Goal: Task Accomplishment & Management: Use online tool/utility

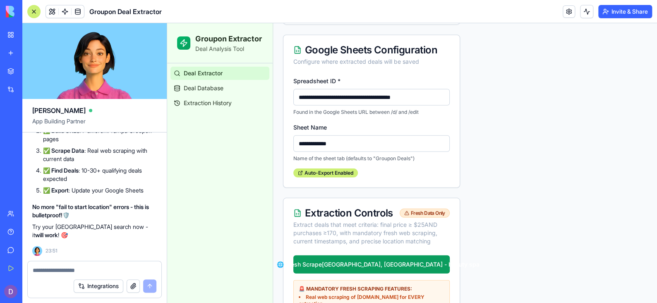
scroll to position [1185, 0]
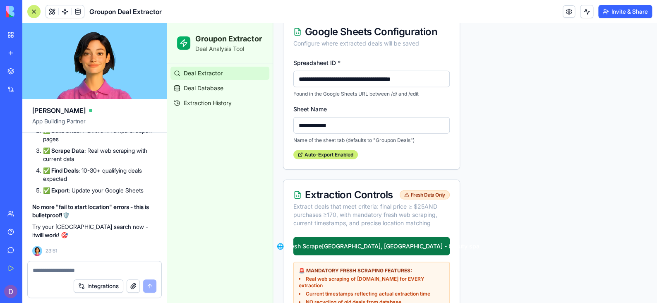
click at [368, 255] on button "🌐 Fresh Scrape [GEOGRAPHIC_DATA], [GEOGRAPHIC_DATA] - beauty spa" at bounding box center [371, 246] width 156 height 18
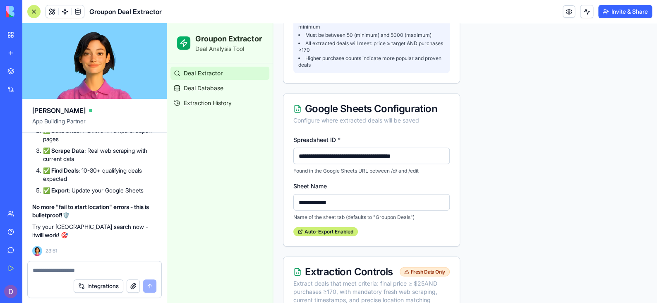
scroll to position [1108, 0]
click at [104, 267] on textarea at bounding box center [95, 270] width 124 height 8
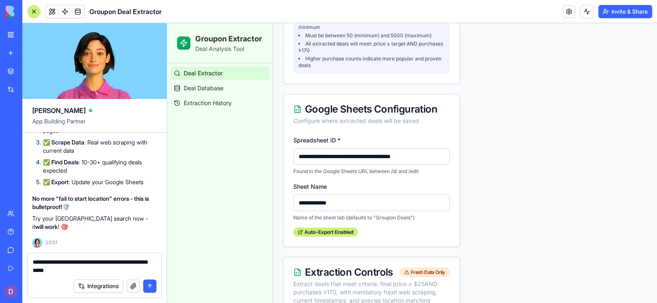
type textarea "**********"
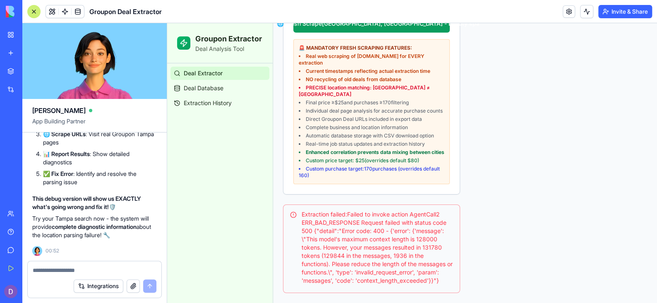
scroll to position [1438, 0]
type textarea "*"
type textarea "**********"
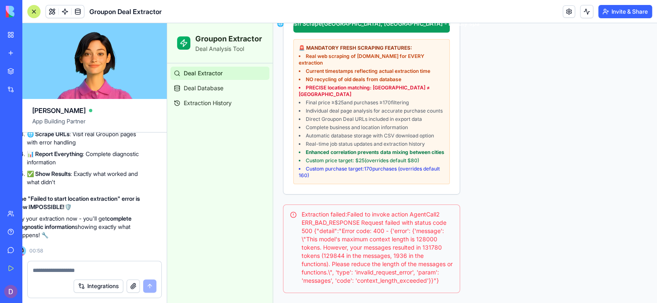
scroll to position [22767, 16]
click at [207, 73] on span "Deal Extractor" at bounding box center [203, 73] width 39 height 8
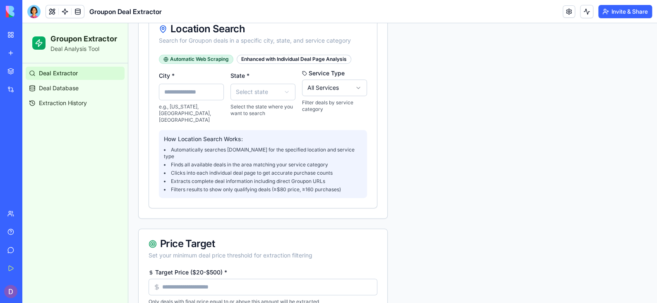
scroll to position [512, 0]
click at [212, 95] on input "City *" at bounding box center [191, 92] width 65 height 17
type input "****"
click at [186, 98] on input "*****" at bounding box center [191, 92] width 65 height 17
type input "*****"
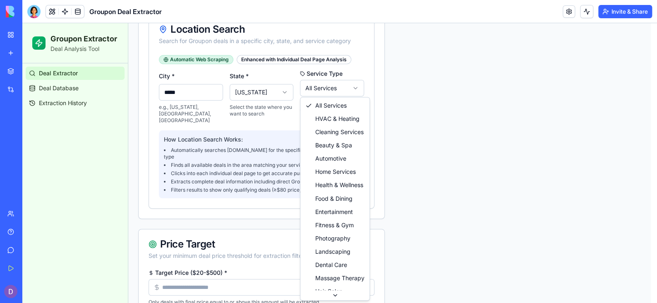
click at [311, 87] on html "Groupon Extractor Deal Analysis Tool Deal Extractor Deal Database Extraction Hi…" at bounding box center [339, 228] width 634 height 1432
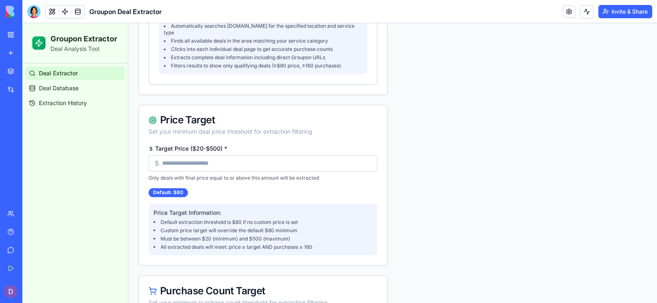
scroll to position [642, 0]
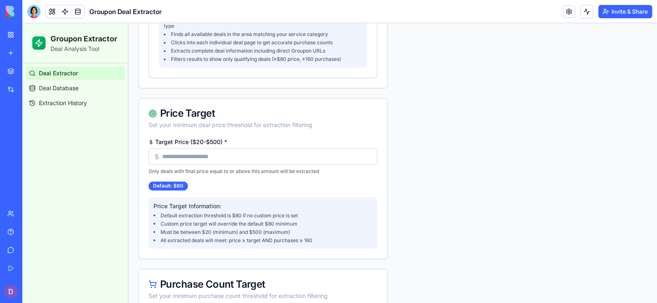
click at [310, 148] on input "Target Price ($20-$500) *" at bounding box center [262, 156] width 229 height 17
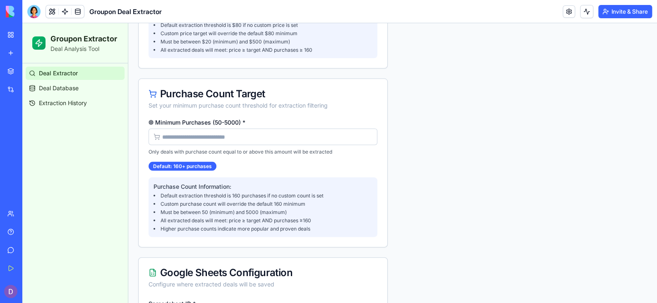
scroll to position [832, 0]
type input "**"
click at [230, 120] on div "Minimum Purchases (50-5000) * Only deals with purchase count equal to or above …" at bounding box center [262, 138] width 229 height 36
click at [228, 129] on input "Minimum Purchases (50-5000) *" at bounding box center [262, 137] width 229 height 17
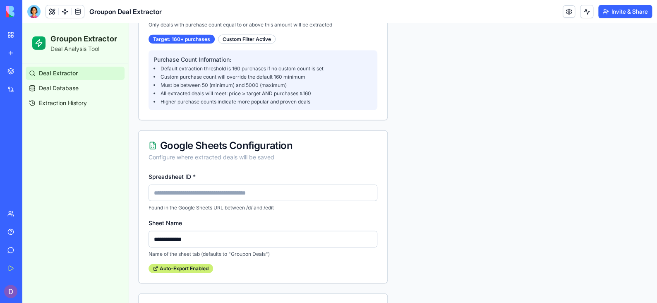
scroll to position [961, 0]
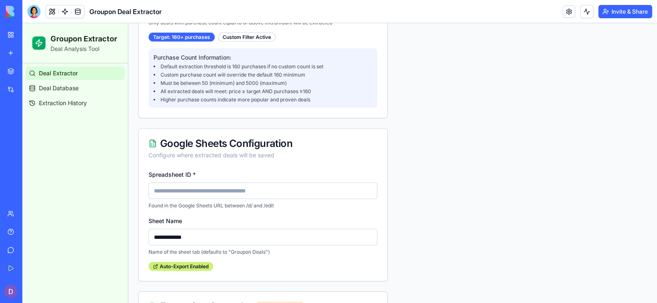
type input "***"
click at [212, 182] on input "Spreadsheet ID *" at bounding box center [262, 190] width 229 height 17
type input "**********"
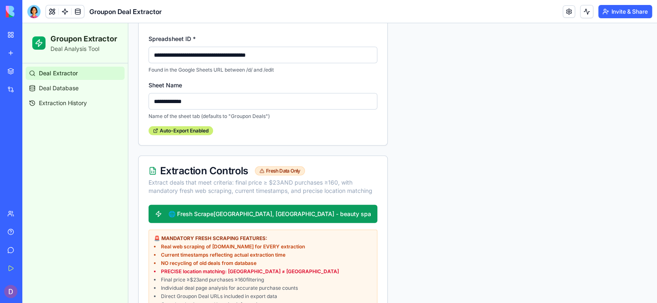
scroll to position [1101, 0]
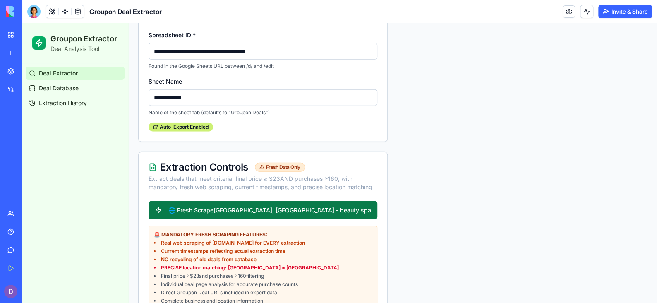
click at [234, 201] on button "🌐 Fresh Scrape tampa, FL - beauty spa" at bounding box center [262, 210] width 229 height 18
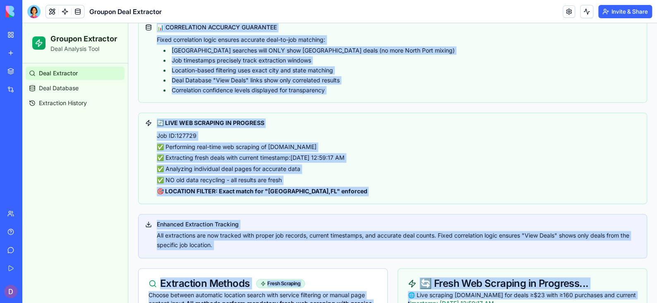
scroll to position [0, 0]
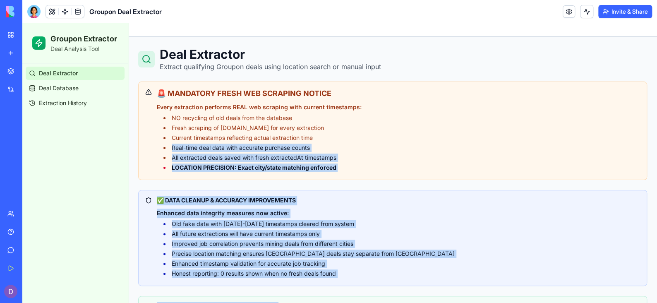
drag, startPoint x: 411, startPoint y: 136, endPoint x: 419, endPoint y: 143, distance: 11.1
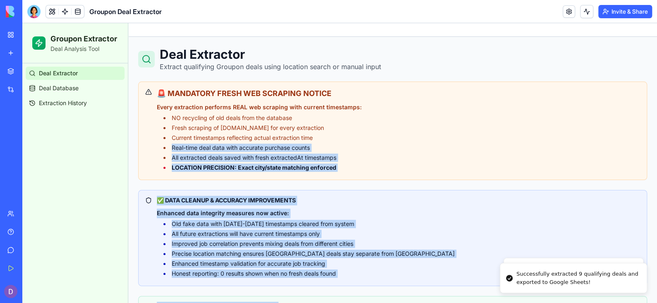
click at [419, 144] on li "Real-time deal data with accurate purchase counts" at bounding box center [401, 148] width 476 height 8
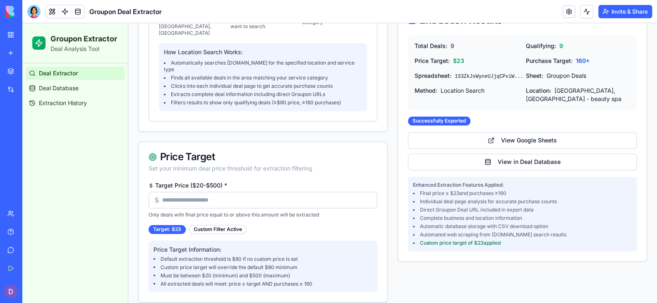
scroll to position [600, 0]
click at [491, 153] on link "View in Deal Database" at bounding box center [522, 161] width 229 height 17
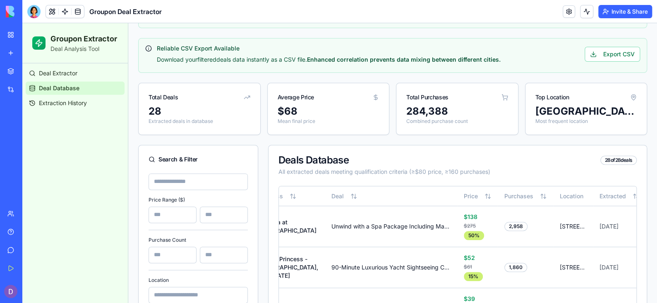
scroll to position [96, 0]
click at [56, 99] on span "Extraction History" at bounding box center [63, 103] width 48 height 8
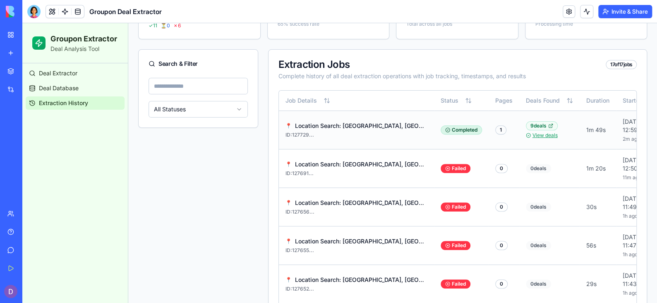
click at [543, 139] on link "View deals" at bounding box center [544, 135] width 25 height 7
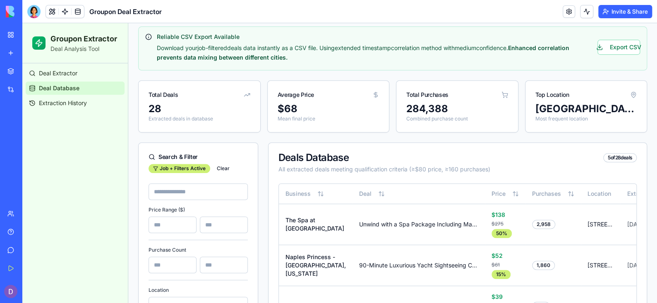
scroll to position [185, 0]
click at [209, 184] on input at bounding box center [197, 192] width 99 height 17
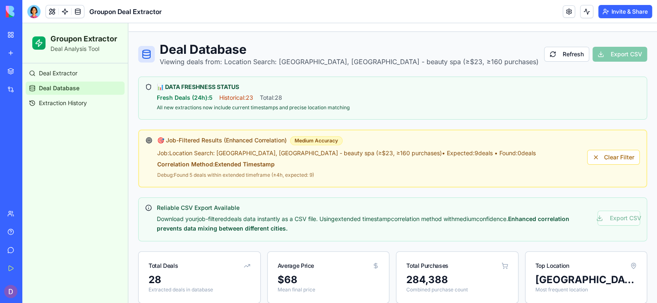
scroll to position [0, 0]
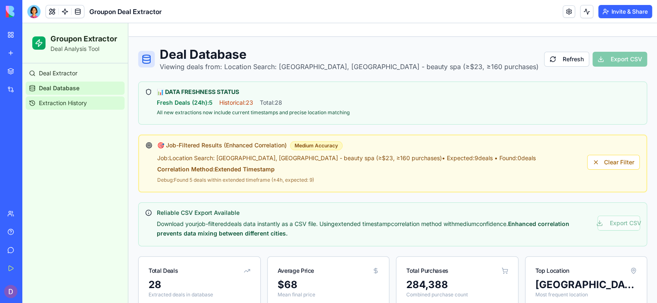
type input "*****"
click at [83, 105] on span "Extraction History" at bounding box center [63, 103] width 48 height 8
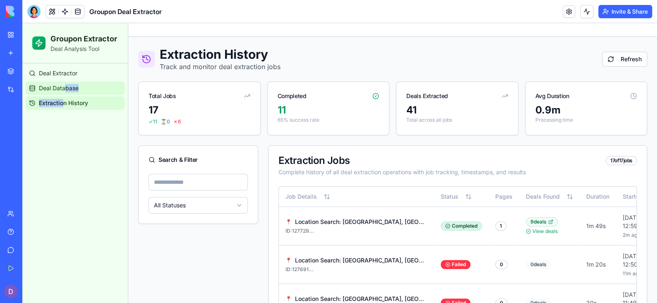
drag, startPoint x: 65, startPoint y: 96, endPoint x: 65, endPoint y: 87, distance: 8.3
click at [65, 87] on ul "Deal Extractor Deal Database Extraction History" at bounding box center [75, 88] width 99 height 43
click at [65, 87] on span "Deal Database" at bounding box center [59, 88] width 40 height 8
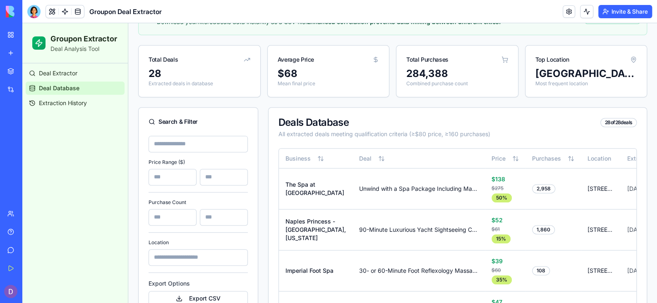
scroll to position [134, 0]
click at [160, 144] on input at bounding box center [197, 144] width 99 height 17
click at [180, 256] on input at bounding box center [197, 257] width 99 height 17
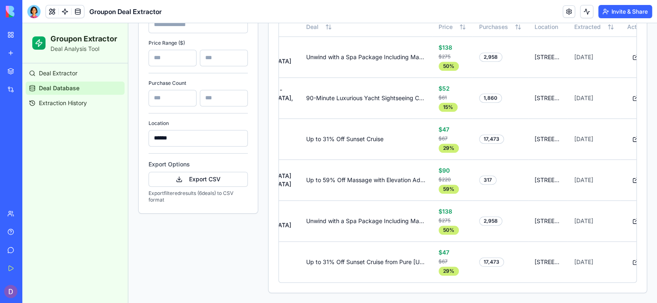
scroll to position [0, 0]
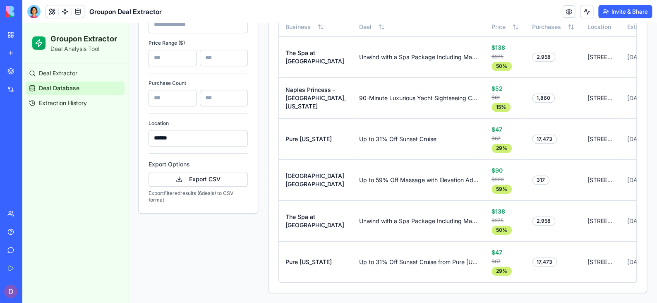
drag, startPoint x: 197, startPoint y: 135, endPoint x: 122, endPoint y: 127, distance: 75.7
click at [122, 127] on div "Groupon Extractor Deal Analysis Tool Deal Extractor Deal Database Extraction Hi…" at bounding box center [339, 30] width 634 height 545
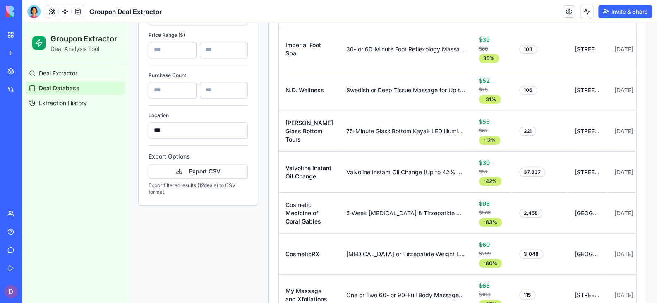
scroll to position [185, 0]
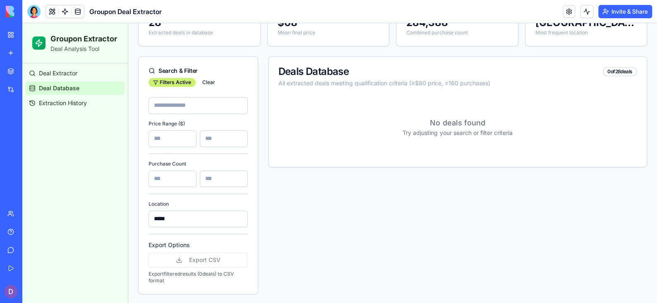
type input "*****"
click at [273, 246] on div "Deals Database 0 of 28 deals All extracted deals meeting qualification criteria…" at bounding box center [457, 175] width 379 height 238
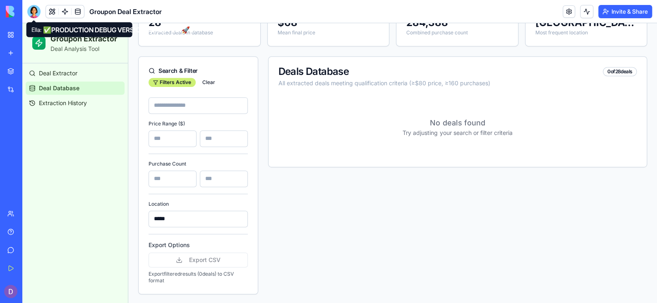
click at [35, 8] on div at bounding box center [33, 11] width 13 height 13
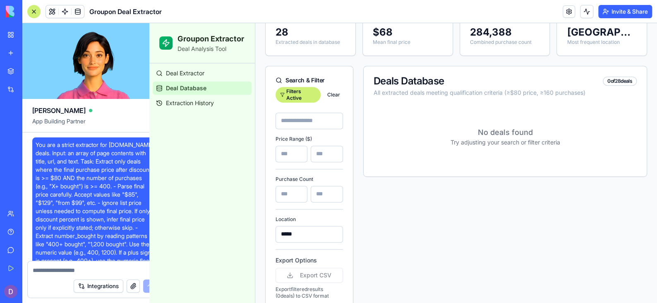
scroll to position [22882, 0]
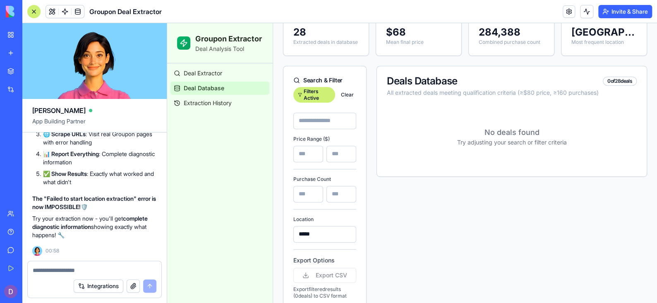
click at [70, 263] on div at bounding box center [95, 267] width 134 height 13
click at [69, 268] on textarea at bounding box center [95, 270] width 124 height 8
type textarea "*"
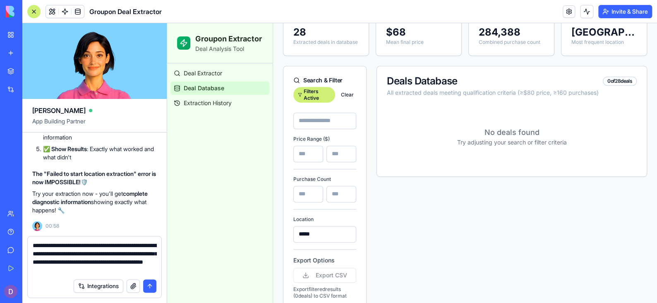
type textarea "**********"
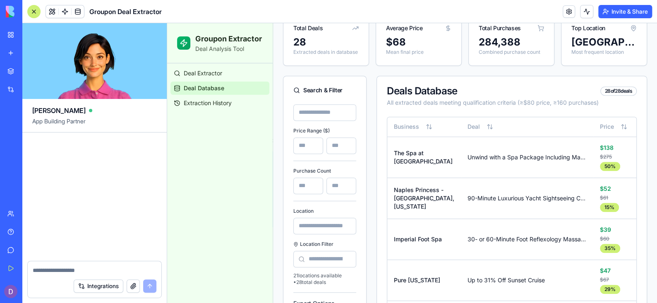
scroll to position [23835, 0]
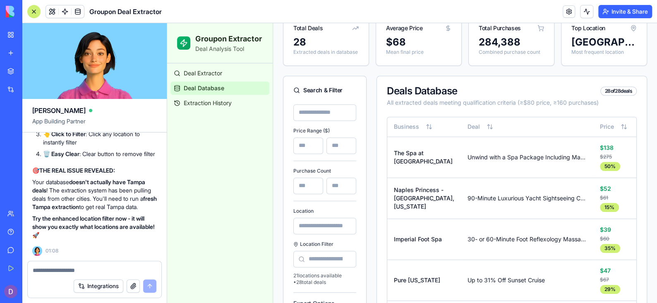
click at [314, 234] on input at bounding box center [324, 226] width 63 height 17
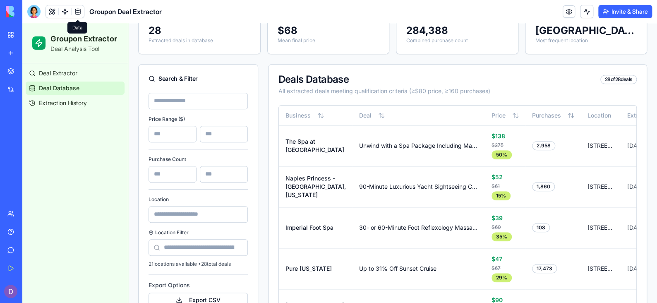
scroll to position [177, 0]
click at [177, 206] on input at bounding box center [197, 214] width 99 height 17
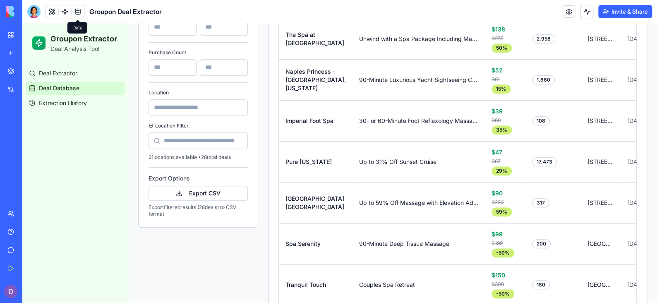
scroll to position [285, 0]
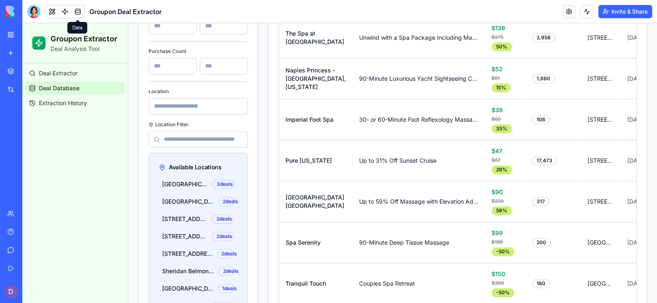
click at [167, 144] on input at bounding box center [197, 139] width 99 height 17
type input "*"
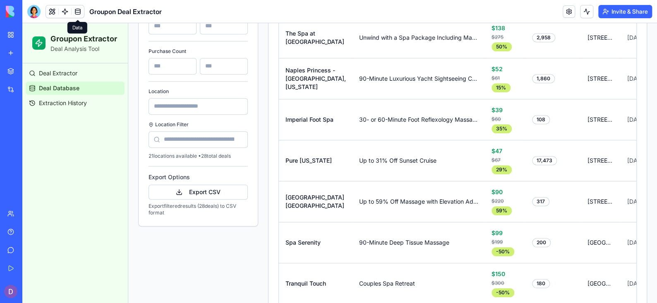
click at [181, 141] on input at bounding box center [197, 139] width 99 height 17
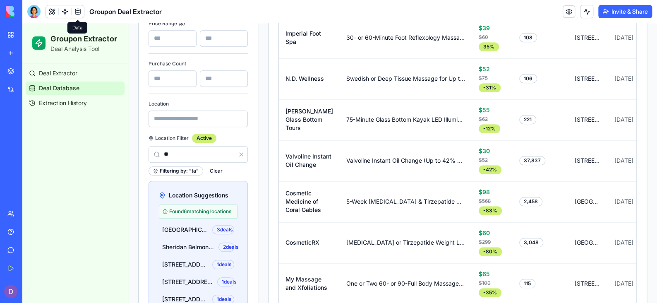
type input "*"
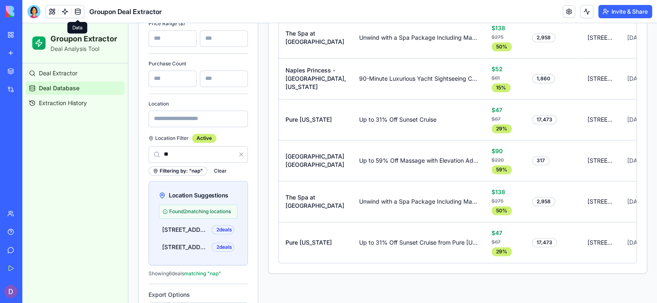
type input "*"
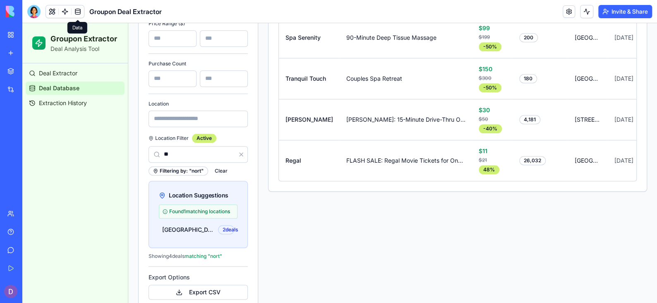
type input "*"
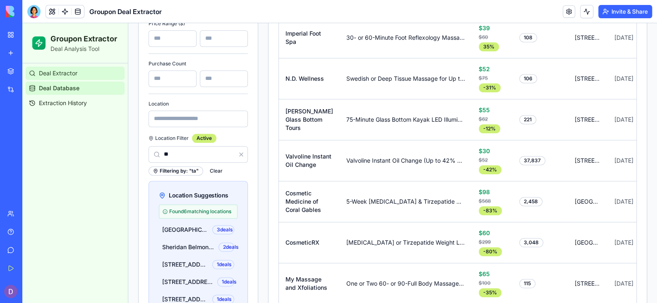
type input "**"
click at [92, 77] on link "Deal Extractor" at bounding box center [75, 73] width 99 height 13
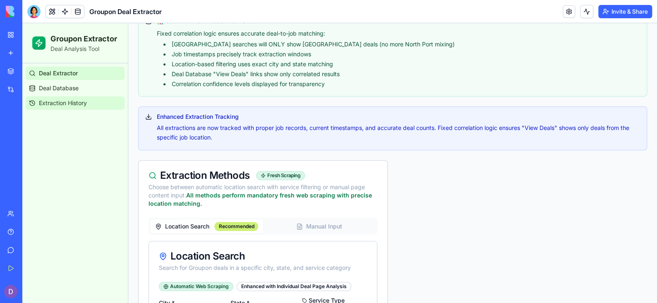
click at [91, 101] on link "Extraction History" at bounding box center [75, 102] width 99 height 13
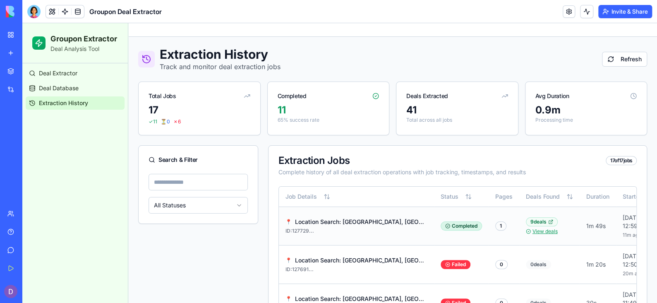
click at [546, 235] on link "View deals" at bounding box center [544, 231] width 25 height 7
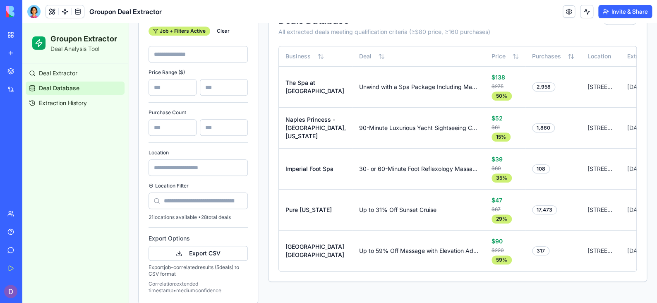
scroll to position [0, 53]
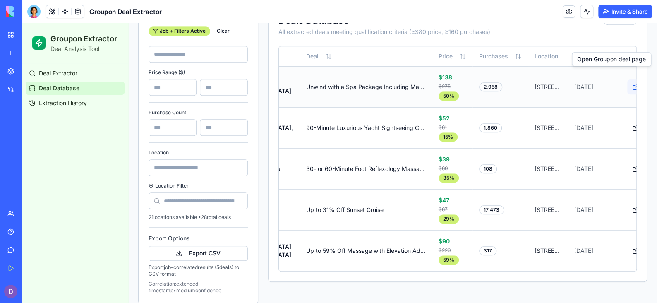
click at [627, 79] on button at bounding box center [635, 86] width 17 height 15
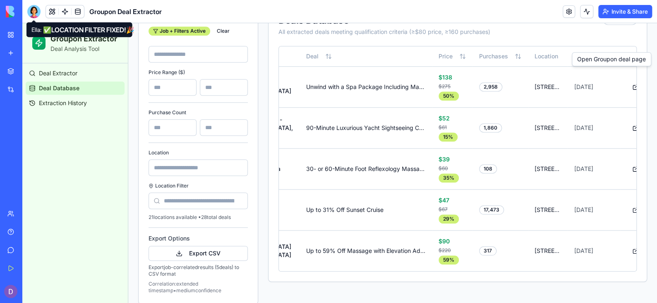
click at [33, 13] on div at bounding box center [33, 11] width 13 height 13
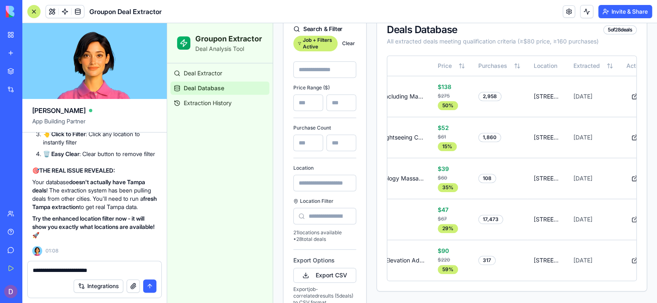
scroll to position [0, 0]
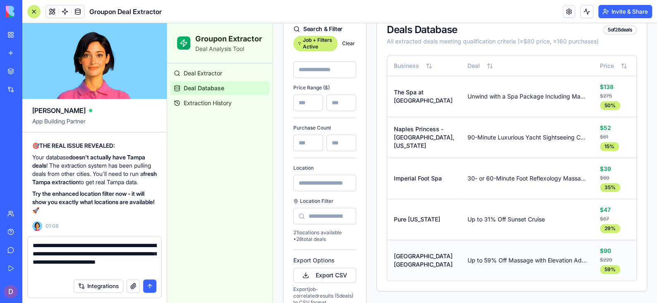
type textarea "**********"
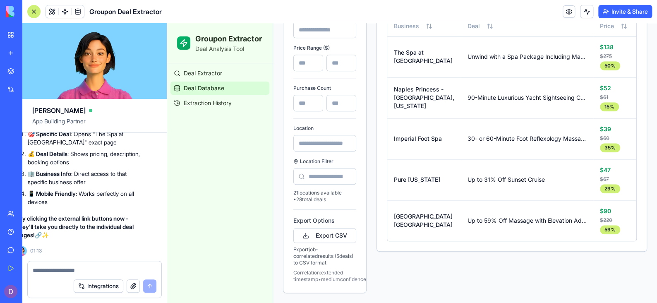
scroll to position [24501, 15]
click at [86, 268] on textarea at bounding box center [95, 270] width 124 height 8
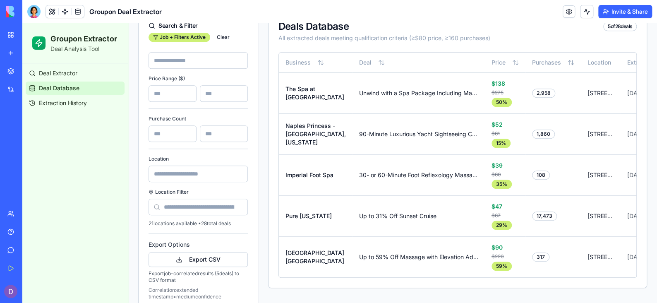
scroll to position [0, 53]
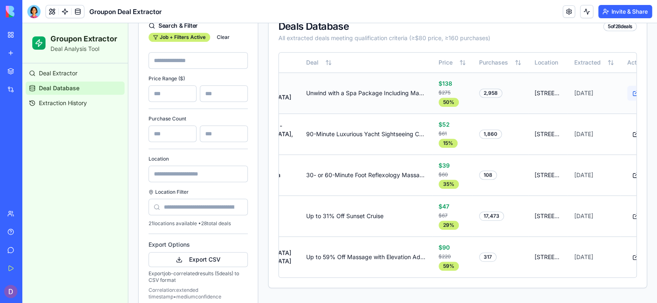
click at [627, 86] on button at bounding box center [635, 93] width 17 height 15
click at [627, 127] on button at bounding box center [635, 134] width 17 height 15
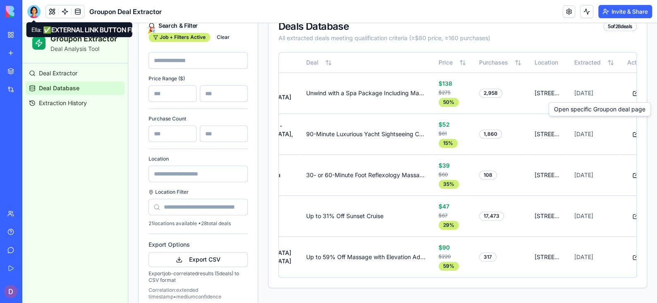
click at [37, 15] on div at bounding box center [33, 11] width 13 height 13
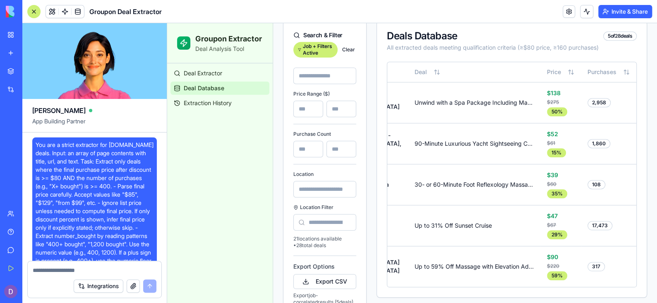
scroll to position [24501, 0]
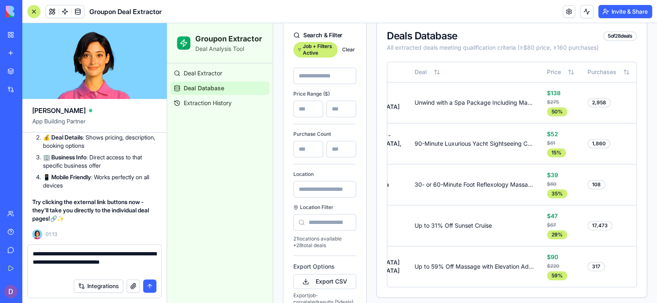
type textarea "**********"
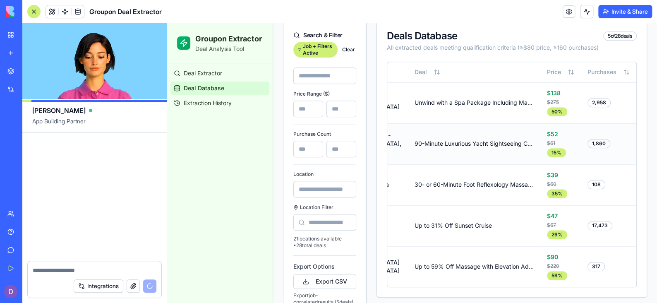
scroll to position [25637, 0]
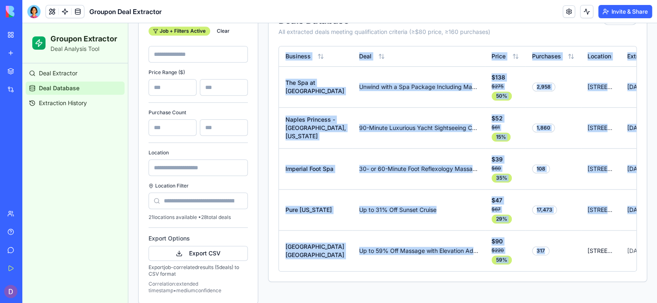
scroll to position [0, 53]
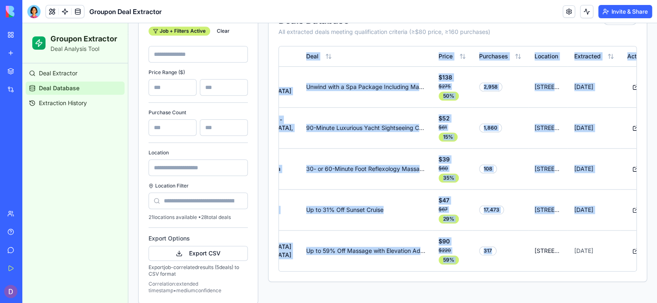
drag, startPoint x: 529, startPoint y: 269, endPoint x: 656, endPoint y: 313, distance: 134.5
click at [656, 302] on html "Groupon Extractor Deal Analysis Tool Deal Extractor Deal Database Extraction Hi…" at bounding box center [339, 7] width 634 height 614
click at [627, 247] on button at bounding box center [635, 250] width 17 height 15
click at [627, 165] on button at bounding box center [635, 168] width 17 height 15
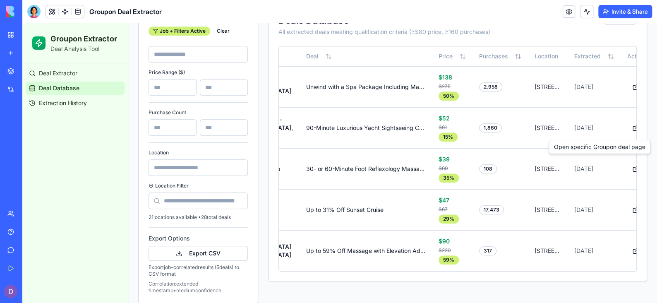
click at [189, 159] on input at bounding box center [197, 167] width 99 height 17
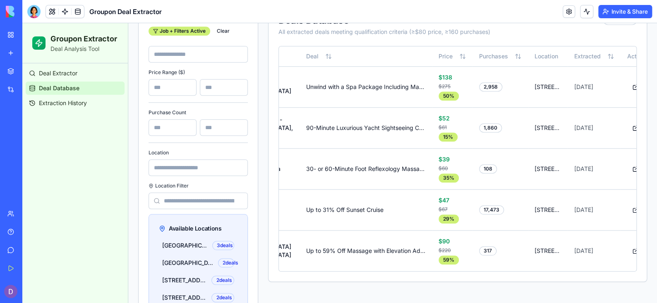
click at [191, 192] on input at bounding box center [197, 200] width 99 height 17
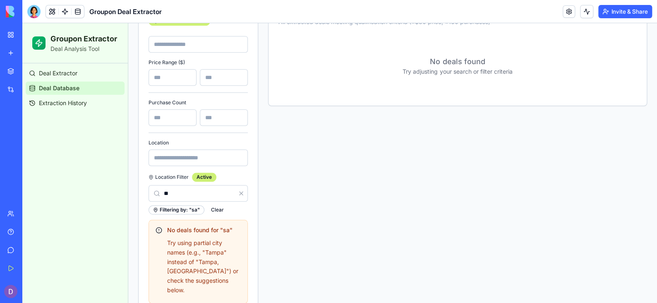
type input "*"
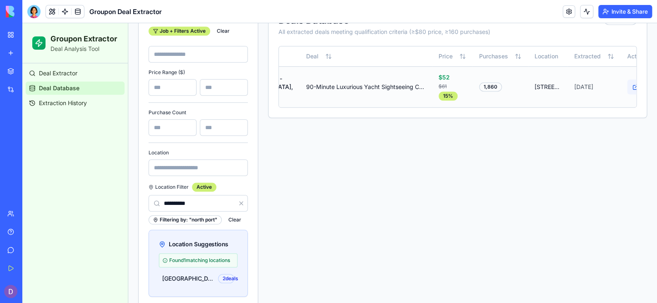
type input "**********"
click at [627, 79] on button at bounding box center [635, 86] width 17 height 15
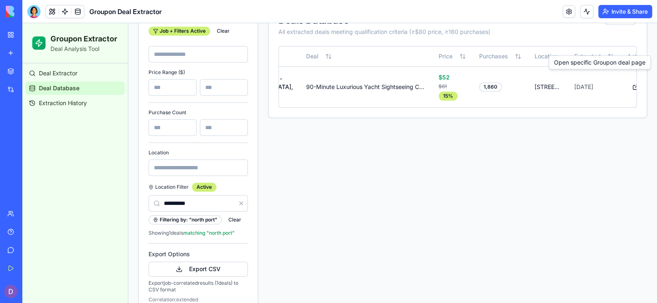
click at [243, 195] on button at bounding box center [241, 203] width 13 height 17
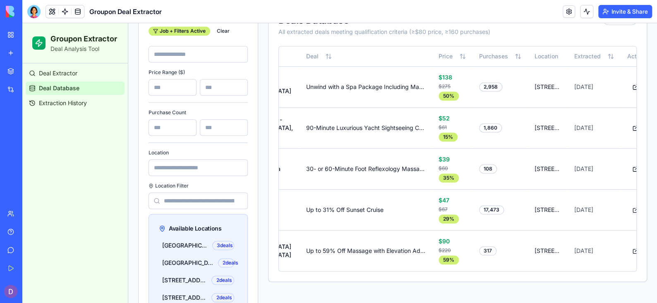
click at [194, 192] on input at bounding box center [197, 200] width 99 height 17
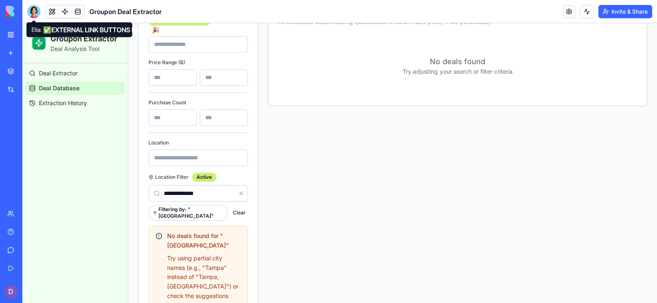
type input "**********"
click at [31, 15] on div at bounding box center [33, 11] width 13 height 13
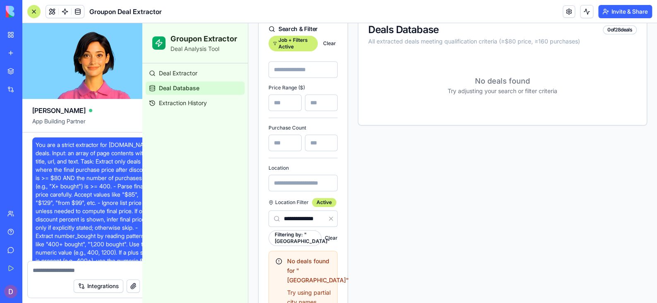
scroll to position [25637, 0]
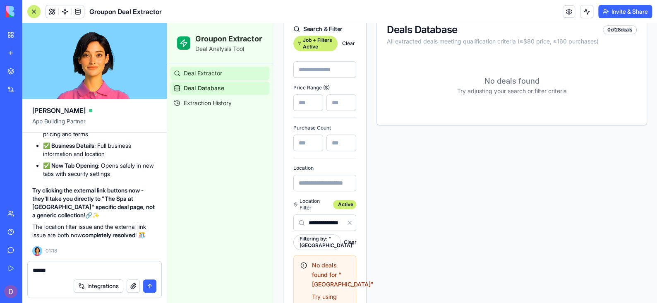
type textarea "******"
click at [224, 79] on link "Deal Extractor" at bounding box center [219, 73] width 99 height 13
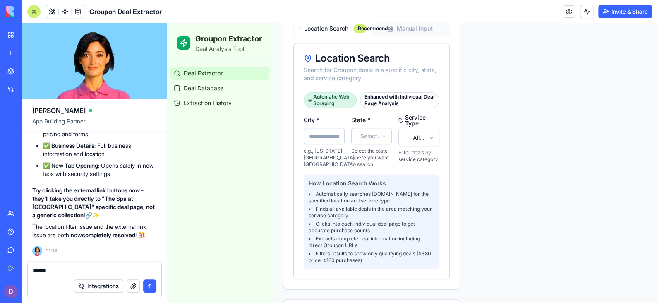
scroll to position [497, 0]
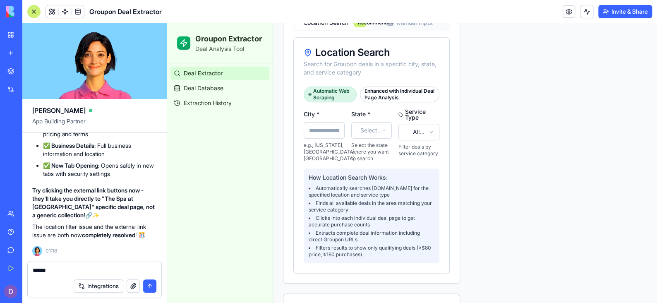
click at [319, 139] on input "City *" at bounding box center [324, 130] width 41 height 17
type input "********"
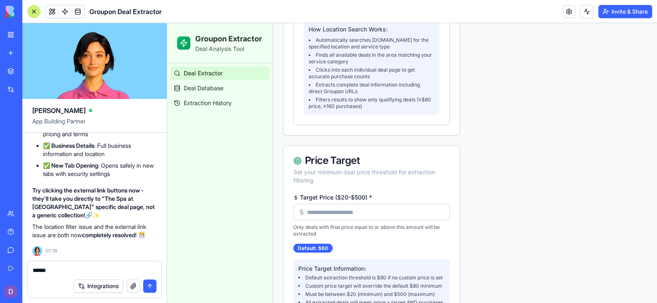
scroll to position [674, 0]
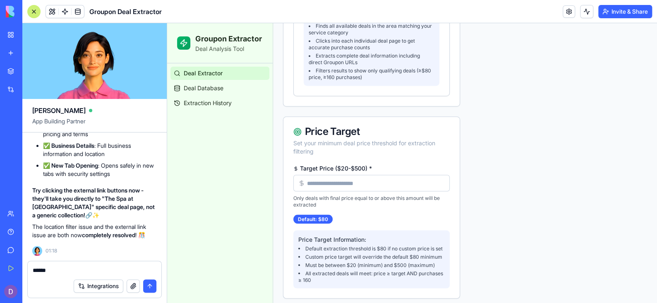
click at [359, 191] on input "Target Price ($20-$500) *" at bounding box center [371, 183] width 156 height 17
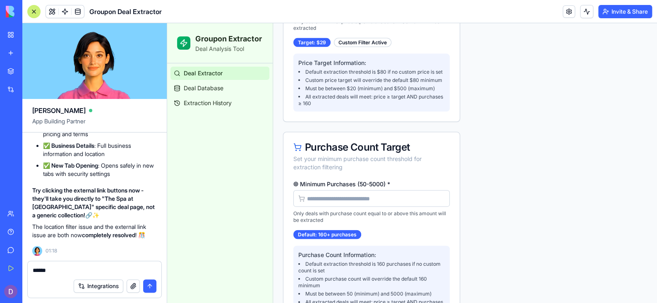
scroll to position [852, 0]
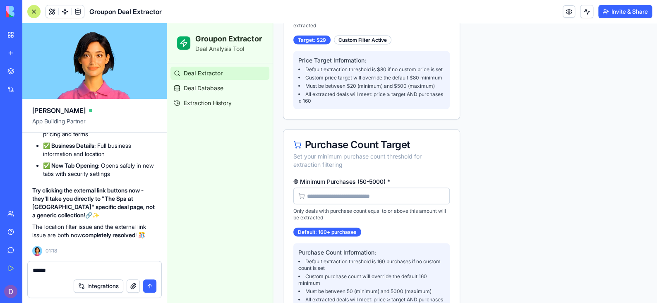
type input "**"
click at [352, 204] on input "Minimum Purchases (50-5000) *" at bounding box center [371, 196] width 156 height 17
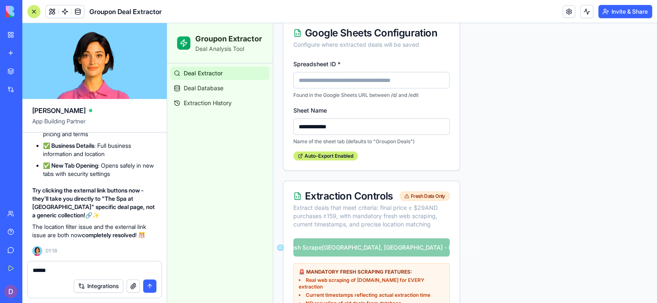
scroll to position [1186, 0]
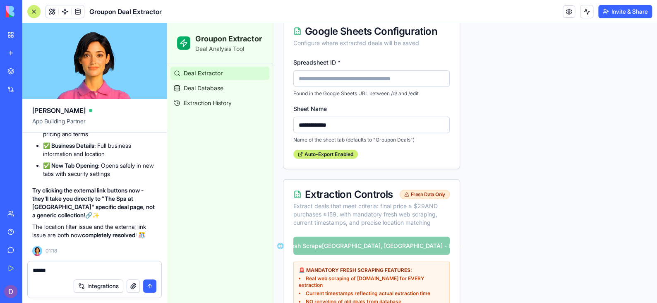
type input "***"
click at [343, 87] on input "Spreadsheet ID *" at bounding box center [371, 78] width 156 height 17
type input "**********"
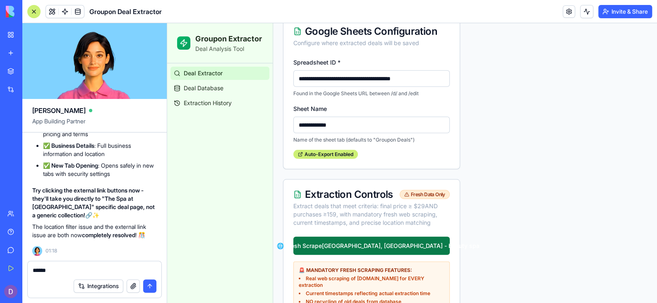
click at [352, 255] on button "🌐 Fresh Scrape [GEOGRAPHIC_DATA], [GEOGRAPHIC_DATA] - beauty spa" at bounding box center [371, 246] width 156 height 18
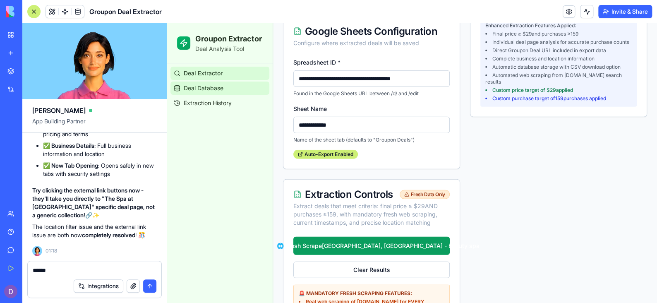
click at [207, 83] on link "Deal Database" at bounding box center [219, 87] width 99 height 13
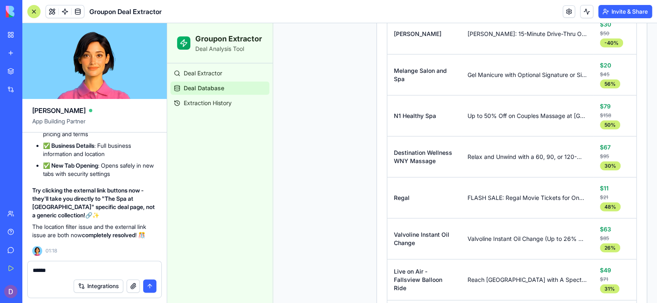
scroll to position [1058, 0]
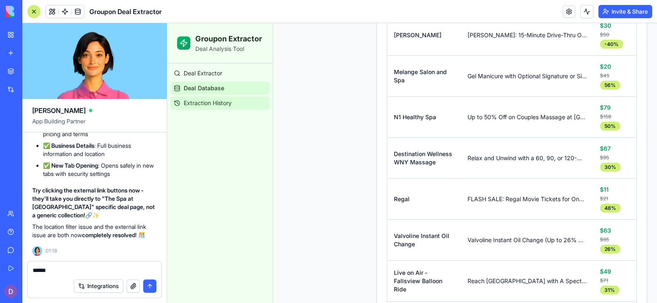
click at [215, 107] on span "Extraction History" at bounding box center [208, 103] width 48 height 8
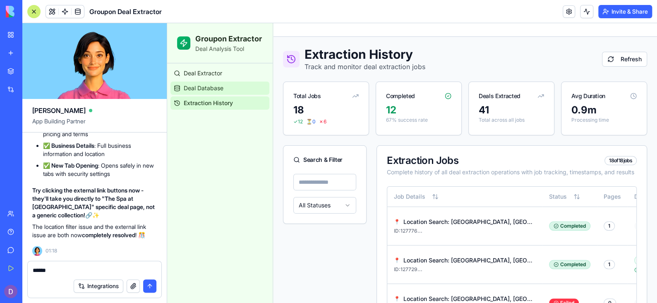
click at [218, 89] on span "Deal Database" at bounding box center [204, 88] width 40 height 8
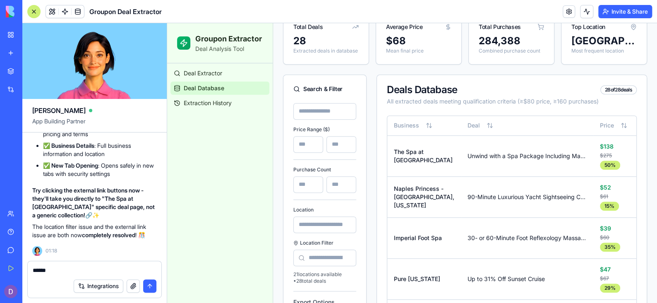
scroll to position [191, 0]
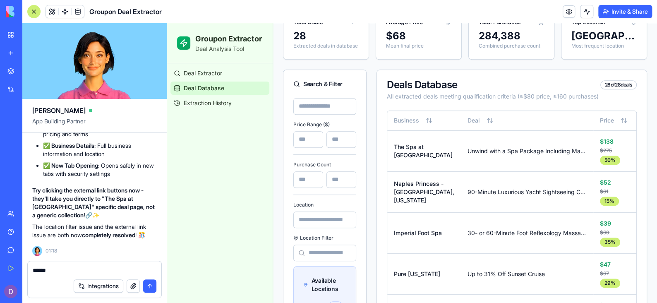
click at [327, 261] on input at bounding box center [324, 252] width 63 height 17
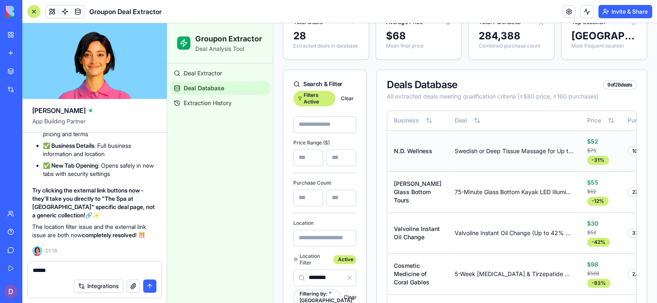
type input "********"
click at [621, 165] on td "106" at bounding box center [648, 151] width 55 height 41
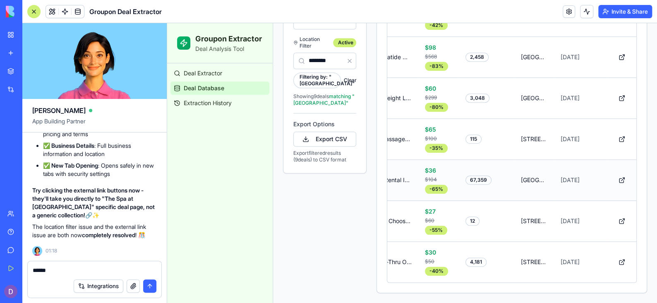
scroll to position [423, 0]
click at [613, 132] on button at bounding box center [621, 139] width 17 height 15
click at [60, 268] on textarea "******" at bounding box center [95, 270] width 124 height 8
type textarea "*"
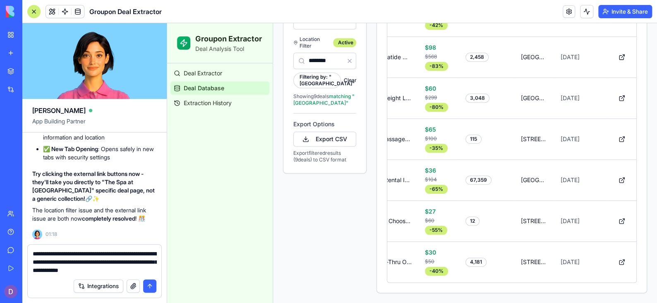
type textarea "**********"
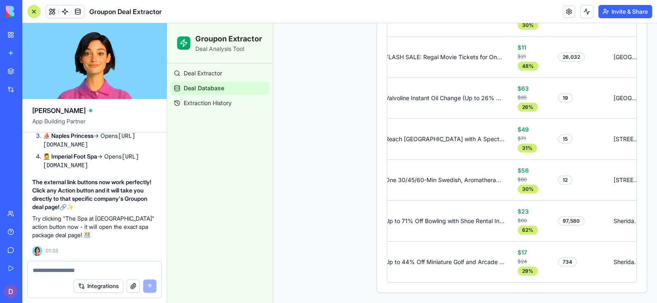
scroll to position [0, 162]
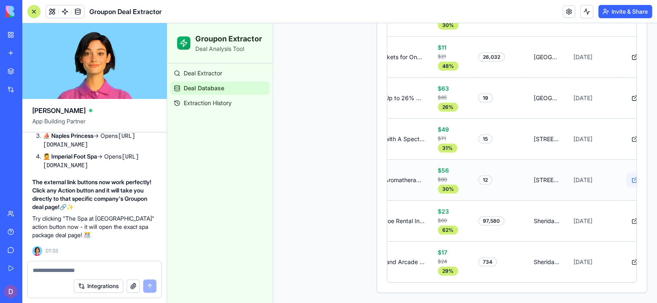
click at [626, 176] on button at bounding box center [634, 179] width 17 height 15
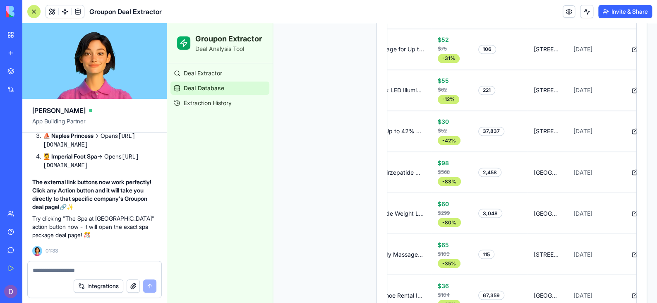
scroll to position [716, 0]
click at [626, 179] on button at bounding box center [634, 172] width 17 height 15
click at [211, 73] on span "Deal Extractor" at bounding box center [203, 73] width 38 height 8
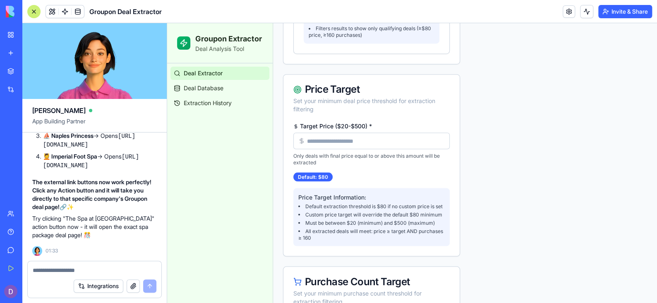
click at [311, 149] on input "Target Price ($20-$500) *" at bounding box center [371, 140] width 156 height 17
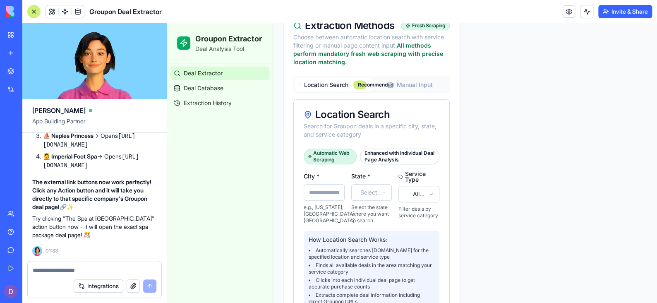
scroll to position [437, 0]
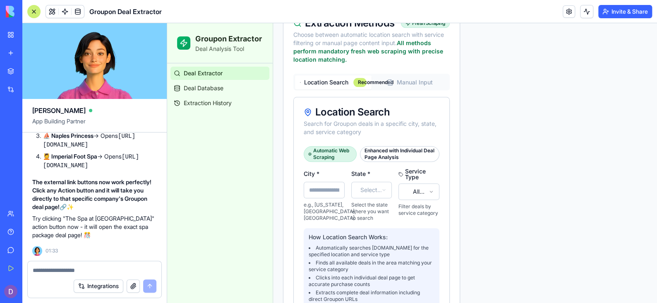
type input "**"
click at [318, 197] on input "City *" at bounding box center [324, 190] width 41 height 17
type input "********"
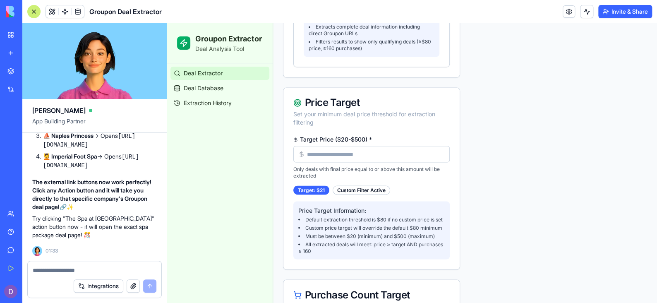
scroll to position [712, 0]
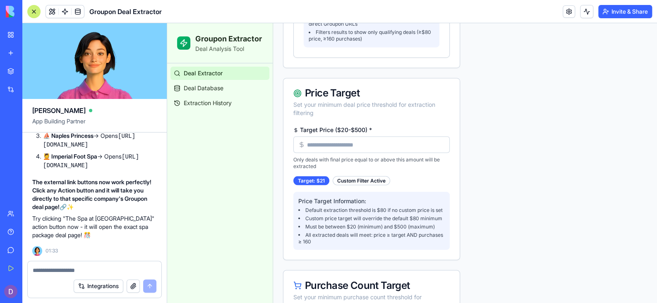
click at [393, 152] on input "**" at bounding box center [371, 144] width 156 height 17
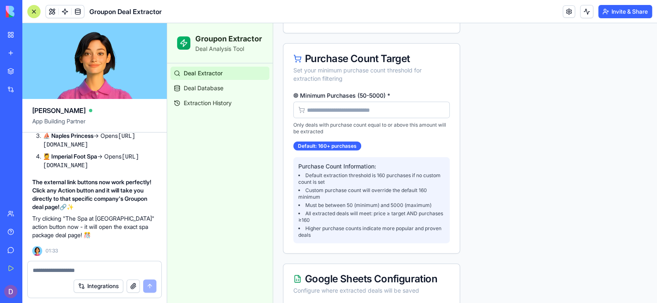
scroll to position [941, 0]
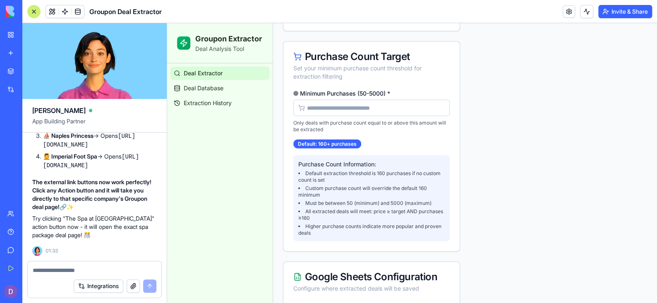
click at [366, 116] on input "Minimum Purchases (50-5000) *" at bounding box center [371, 108] width 156 height 17
drag, startPoint x: 366, startPoint y: 133, endPoint x: 338, endPoint y: 132, distance: 28.1
click at [338, 116] on input "Minimum Purchases (50-5000) *" at bounding box center [371, 108] width 156 height 17
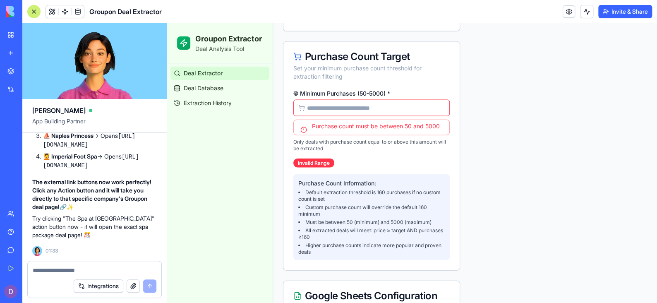
click at [371, 187] on p "Purchase Count Information:" at bounding box center [371, 183] width 146 height 8
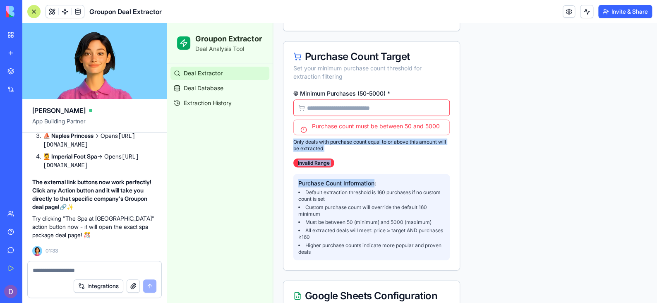
drag, startPoint x: 371, startPoint y: 210, endPoint x: 372, endPoint y: 155, distance: 55.0
click at [372, 155] on div "Minimum Purchases (50-5000) * ** Purchase count must be between 50 and 5000 Onl…" at bounding box center [371, 181] width 176 height 180
click at [378, 152] on p "Only deals with purchase count equal to or above this amount will be extracted" at bounding box center [371, 145] width 156 height 13
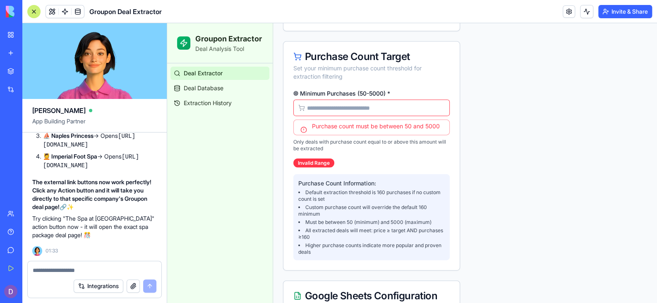
click at [356, 116] on input "**" at bounding box center [371, 108] width 156 height 17
type input "*"
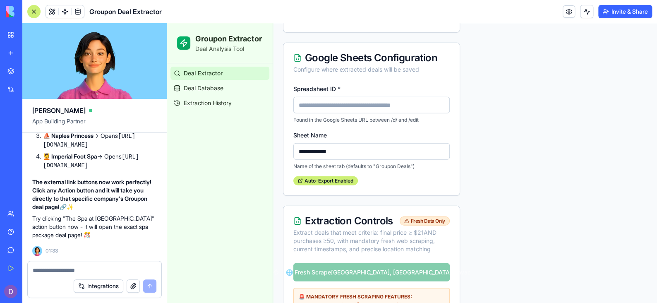
scroll to position [1159, 0]
type input "**"
click at [399, 114] on input "Spreadsheet ID *" at bounding box center [371, 105] width 156 height 17
type input "**********"
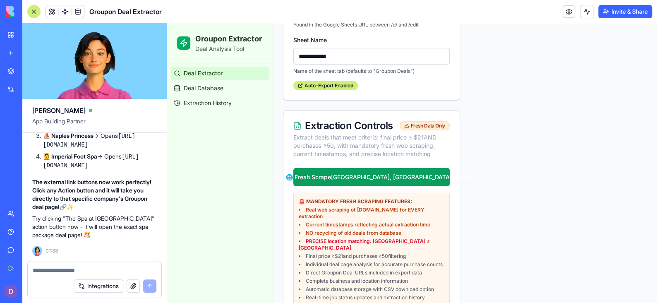
scroll to position [1255, 0]
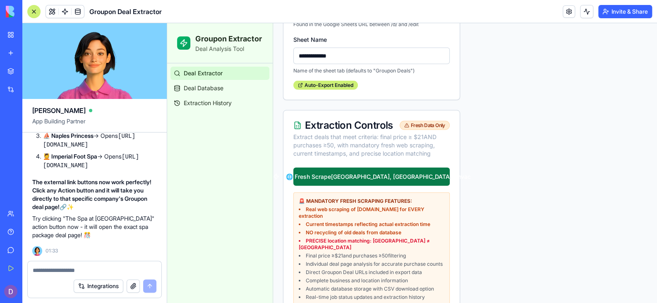
click at [405, 186] on button "🌐 Fresh Scrape [GEOGRAPHIC_DATA], [GEOGRAPHIC_DATA] - hvac" at bounding box center [371, 177] width 156 height 18
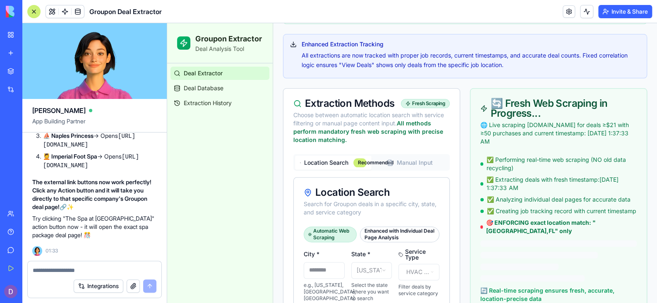
scroll to position [458, 0]
click at [200, 233] on div "Deal Extractor Deal Database Extraction History" at bounding box center [219, 182] width 105 height 239
drag, startPoint x: 200, startPoint y: 233, endPoint x: 194, endPoint y: 232, distance: 5.8
click at [194, 232] on div "Deal Extractor Deal Database Extraction History" at bounding box center [219, 182] width 105 height 239
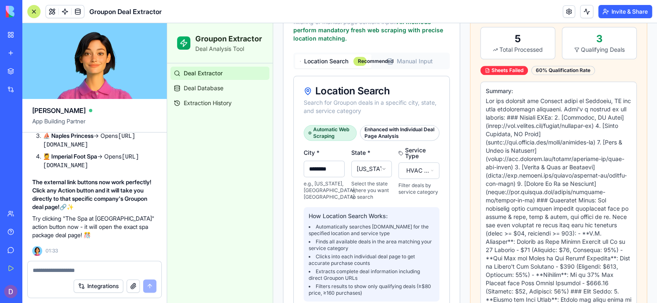
click at [118, 269] on textarea at bounding box center [95, 270] width 124 height 8
type textarea "*"
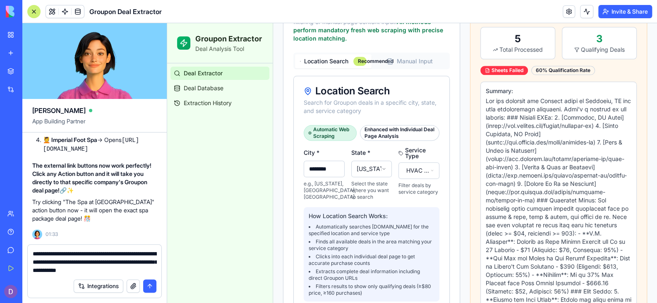
type textarea "**********"
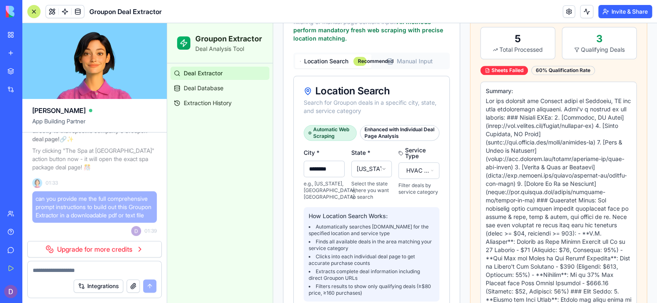
scroll to position [26758, 0]
click at [91, 249] on link "Upgrade for more credits" at bounding box center [94, 249] width 134 height 17
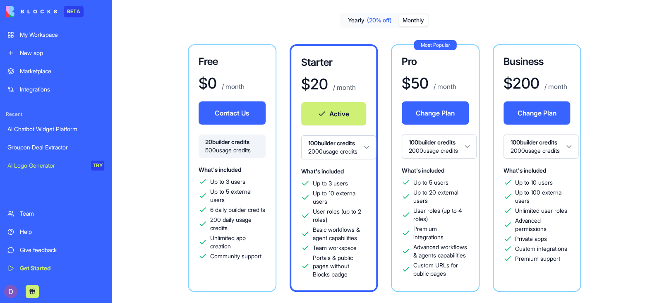
scroll to position [32, 0]
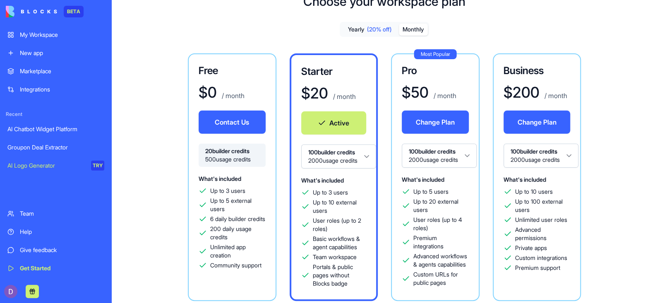
click at [122, 125] on div "Choose your workspace plan Yearly (20% off) Monthly Free $ 0 / month Contact Us…" at bounding box center [384, 216] width 545 height 471
click at [37, 37] on div "My Workspace" at bounding box center [62, 35] width 84 height 8
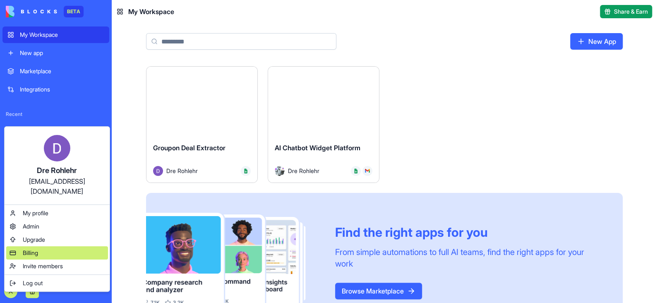
click at [38, 249] on span "Billing" at bounding box center [30, 253] width 15 height 8
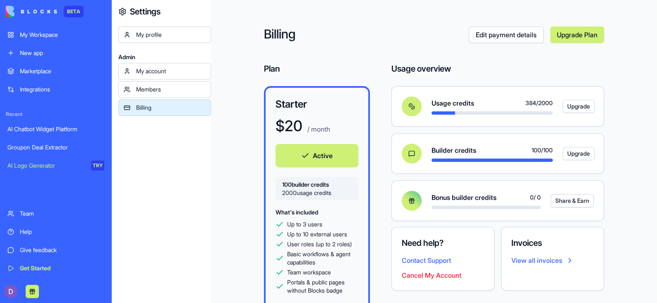
scroll to position [14, 0]
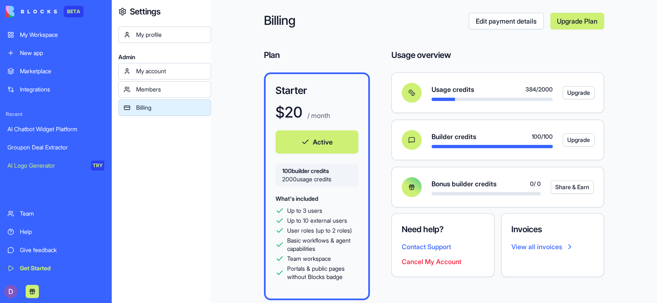
click at [62, 34] on div "My Workspace" at bounding box center [62, 35] width 84 height 8
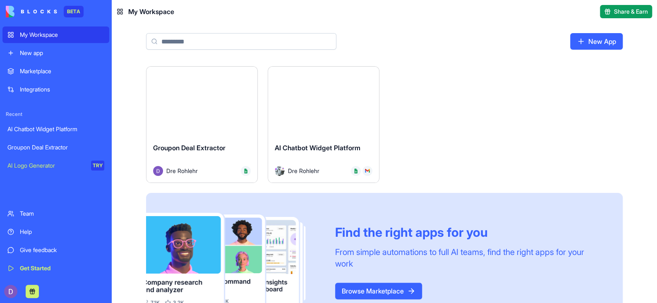
click at [220, 102] on button "Launch" at bounding box center [202, 101] width 62 height 17
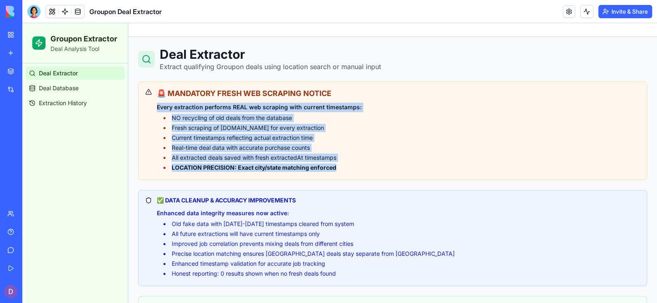
drag, startPoint x: 354, startPoint y: 169, endPoint x: 153, endPoint y: 105, distance: 210.6
click at [153, 105] on div "🚨 MANDATORY FRESH WEB SCRAPING NOTICE Every extraction performs REAL web scrapi…" at bounding box center [392, 129] width 495 height 84
click at [177, 104] on p "Every extraction performs REAL web scraping with current timestamps:" at bounding box center [398, 108] width 483 height 10
drag, startPoint x: 341, startPoint y: 167, endPoint x: 156, endPoint y: 100, distance: 196.6
click at [157, 100] on div "🚨 MANDATORY FRESH WEB SCRAPING NOTICE Every extraction performs REAL web scrapi…" at bounding box center [398, 129] width 483 height 84
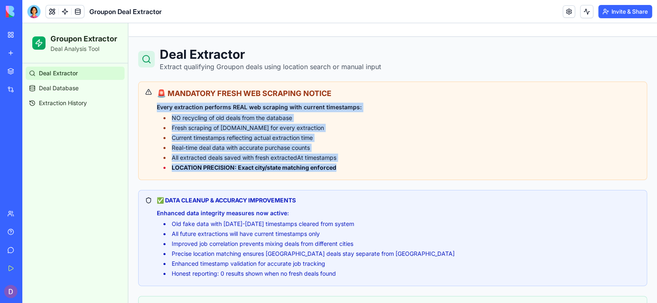
copy div "Every extraction performs REAL web scraping with current timestamps: NO recycli…"
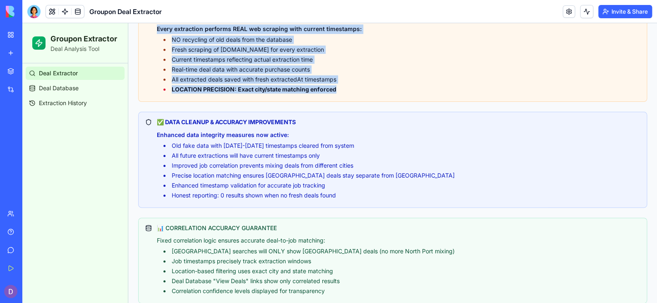
scroll to position [77, 0]
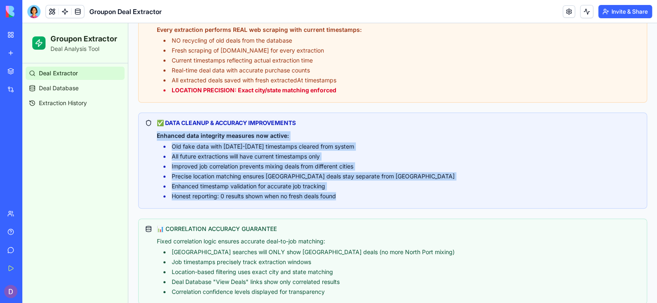
drag, startPoint x: 343, startPoint y: 193, endPoint x: 149, endPoint y: 129, distance: 204.2
click at [149, 129] on div "✅ DATA CLEANUP & ACCURACY IMPROVEMENTS Enhanced data integrity measures now act…" at bounding box center [392, 159] width 495 height 82
click at [170, 133] on p "Enhanced data integrity measures now active:" at bounding box center [398, 136] width 483 height 10
drag, startPoint x: 337, startPoint y: 199, endPoint x: 154, endPoint y: 135, distance: 193.7
click at [154, 135] on div "✅ DATA CLEANUP & ACCURACY IMPROVEMENTS Enhanced data integrity measures now act…" at bounding box center [392, 161] width 509 height 96
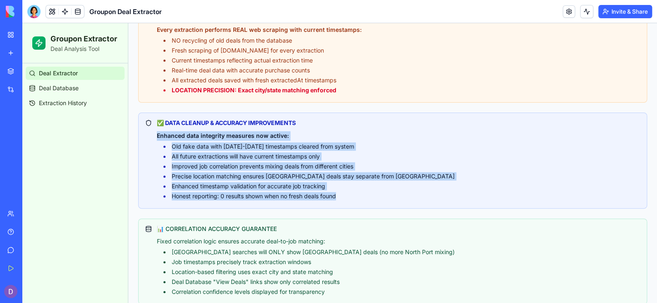
copy div "Enhanced data integrity measures now active: Old fake data with [DATE]-[DATE] t…"
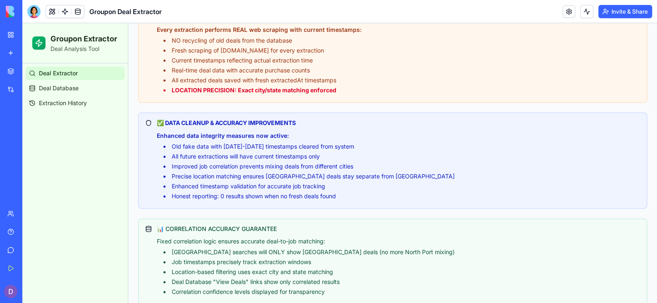
click at [315, 225] on p "📊 CORRELATION ACCURACY GUARANTEE" at bounding box center [398, 229] width 483 height 10
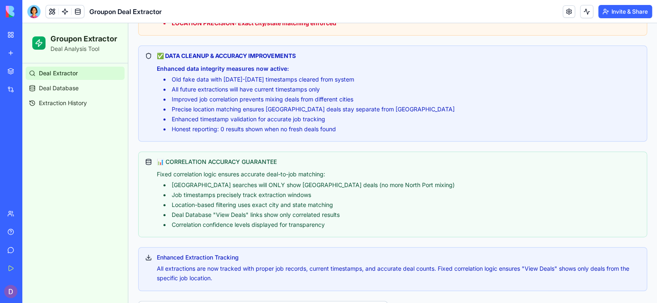
scroll to position [146, 0]
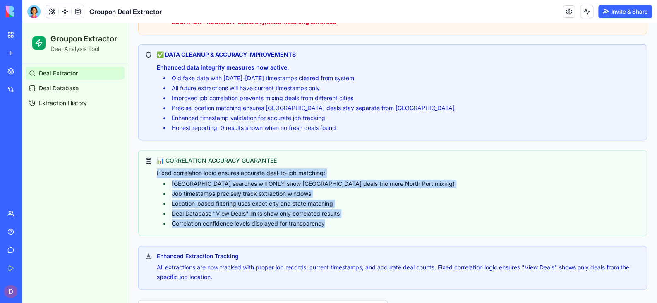
drag, startPoint x: 339, startPoint y: 223, endPoint x: 157, endPoint y: 171, distance: 189.4
click at [157, 171] on div "Fixed correlation logic ensures accurate deal-to-job matching: [GEOGRAPHIC_DATA…" at bounding box center [398, 197] width 483 height 59
copy div "Fixed correlation logic ensures accurate deal-to-job matching: [GEOGRAPHIC_DATA…"
click at [602, 184] on li "[GEOGRAPHIC_DATA] searches will ONLY show [GEOGRAPHIC_DATA] deals (no more Nort…" at bounding box center [401, 184] width 476 height 8
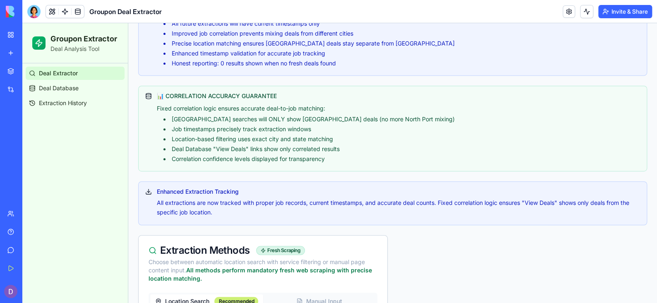
scroll to position [211, 0]
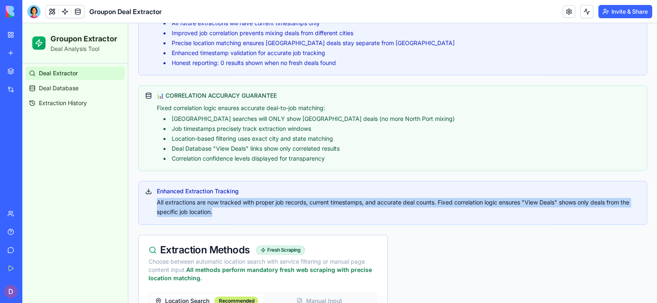
drag, startPoint x: 282, startPoint y: 212, endPoint x: 158, endPoint y: 201, distance: 124.5
click at [158, 201] on p "All extractions are now tracked with proper job records, current timestamps, an…" at bounding box center [398, 207] width 483 height 19
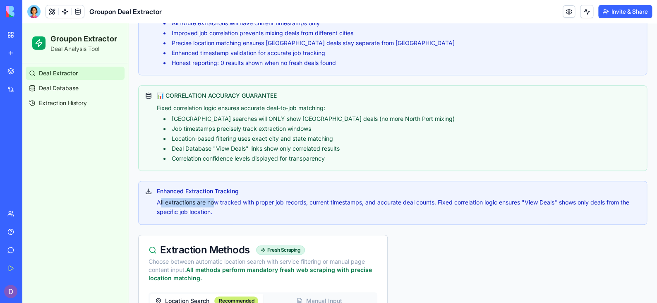
drag, startPoint x: 215, startPoint y: 206, endPoint x: 160, endPoint y: 200, distance: 54.9
click at [160, 200] on p "All extractions are now tracked with proper job records, current timestamps, an…" at bounding box center [398, 207] width 483 height 19
click at [229, 212] on p "All extractions are now tracked with proper job records, current timestamps, an…" at bounding box center [398, 207] width 483 height 19
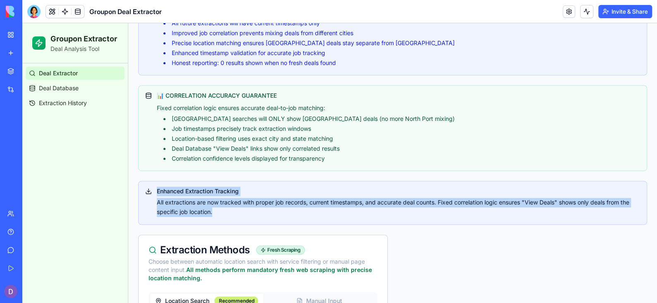
drag, startPoint x: 229, startPoint y: 211, endPoint x: 160, endPoint y: 194, distance: 70.5
click at [160, 194] on div "Enhanced Extraction Tracking All extractions are now tracked with proper job re…" at bounding box center [392, 202] width 495 height 30
copy div "Enhanced Extraction Tracking All extractions are now tracked with proper job re…"
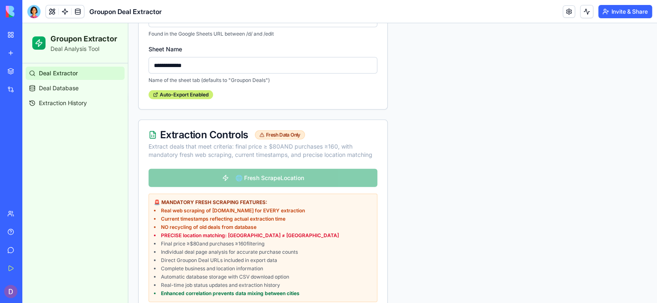
scroll to position [1136, 0]
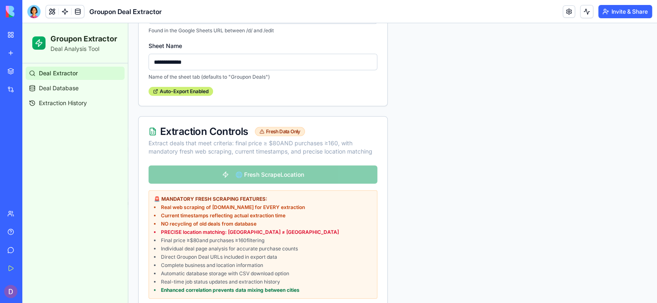
click at [354, 269] on ul "Real web scraping of [DOMAIN_NAME] for EVERY extraction Current timestamps refl…" at bounding box center [263, 248] width 218 height 89
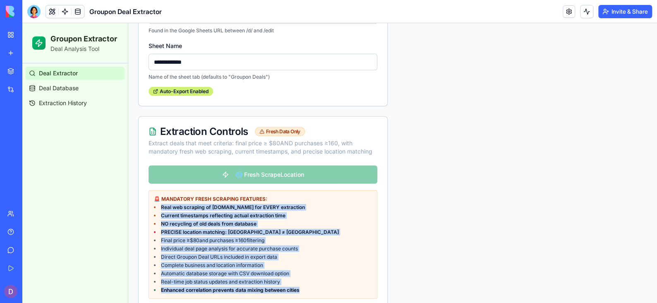
drag, startPoint x: 310, startPoint y: 272, endPoint x: 158, endPoint y: 191, distance: 171.5
click at [158, 204] on ul "Real web scraping of [DOMAIN_NAME] for EVERY extraction Current timestamps refl…" at bounding box center [263, 248] width 218 height 89
copy ul "Real web scraping of [DOMAIN_NAME] for EVERY extraction Current timestamps refl…"
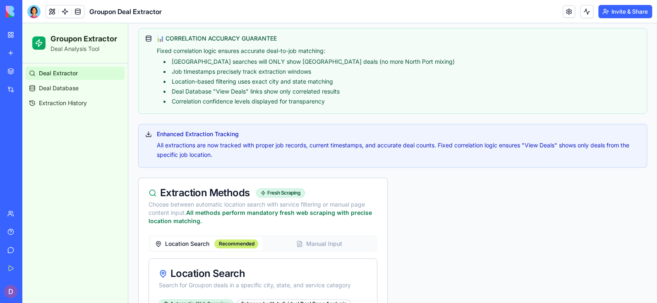
scroll to position [264, 0]
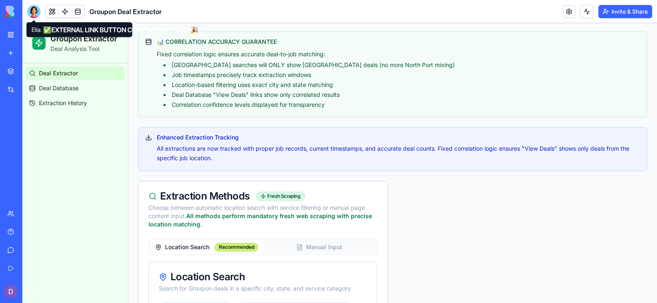
click at [29, 10] on div at bounding box center [33, 11] width 13 height 13
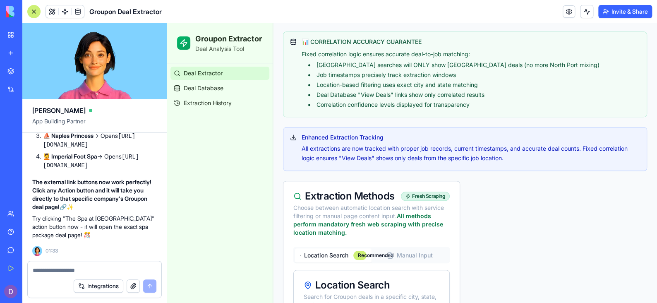
scroll to position [26226, 0]
type textarea "*"
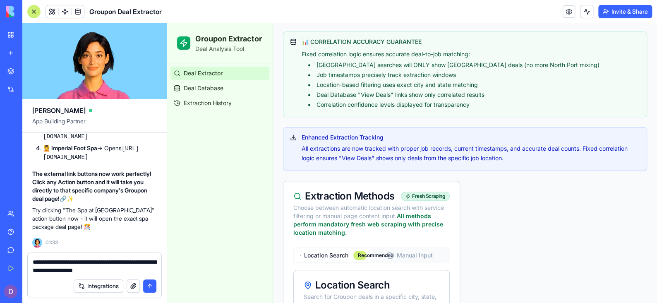
type textarea "**********"
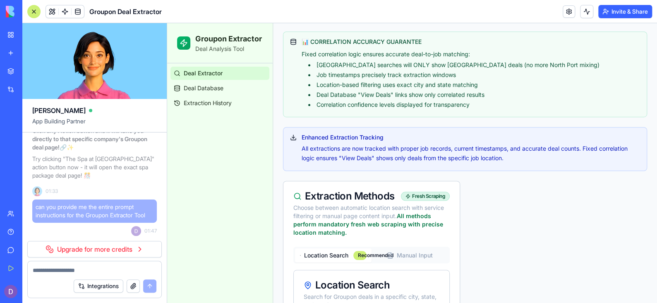
scroll to position [26731, 0]
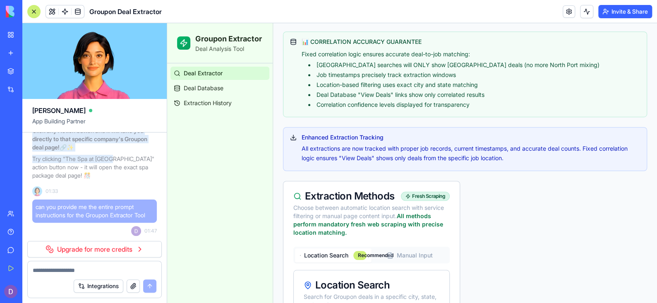
drag, startPoint x: 79, startPoint y: 134, endPoint x: 115, endPoint y: 176, distance: 55.8
click at [115, 176] on p "Try clicking "The Spa at [GEOGRAPHIC_DATA]" action button now - it will open th…" at bounding box center [94, 167] width 124 height 25
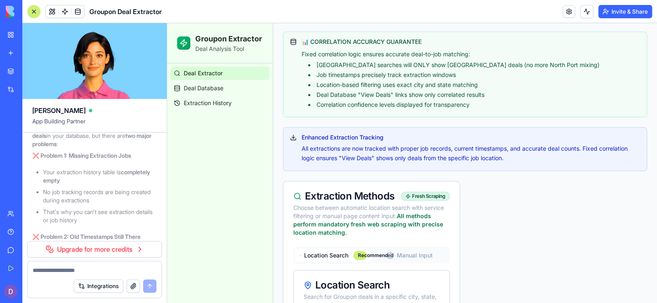
scroll to position [8865, 0]
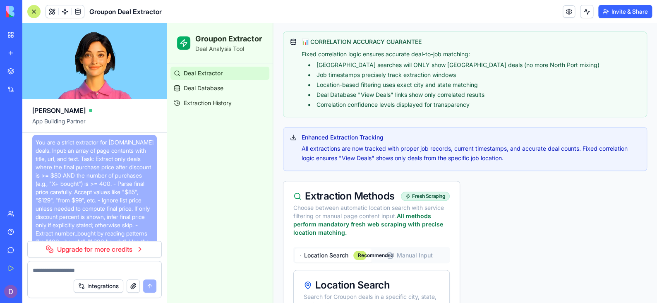
scroll to position [0, 0]
click at [128, 180] on span "You are a strict extractor for [DOMAIN_NAME] deals. Input: an array of page con…" at bounding box center [95, 232] width 118 height 182
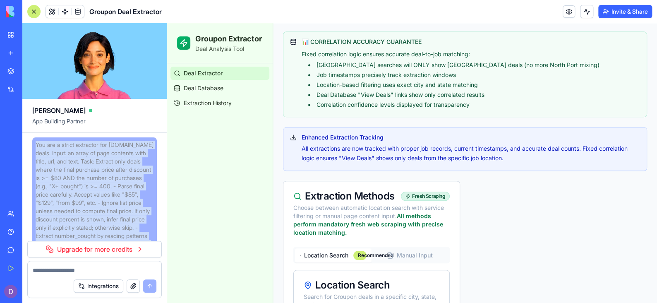
drag, startPoint x: 110, startPoint y: 218, endPoint x: 26, endPoint y: 136, distance: 117.6
copy span "You are a strict extractor for [DOMAIN_NAME] deals. Input: an array of page con…"
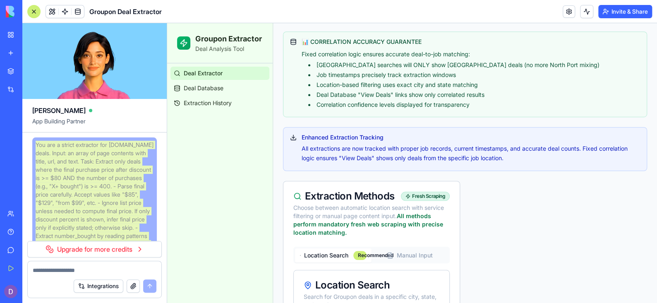
click at [531, 71] on li "Job timestamps precisely track extraction windows" at bounding box center [474, 75] width 332 height 8
